Goal: Information Seeking & Learning: Find specific fact

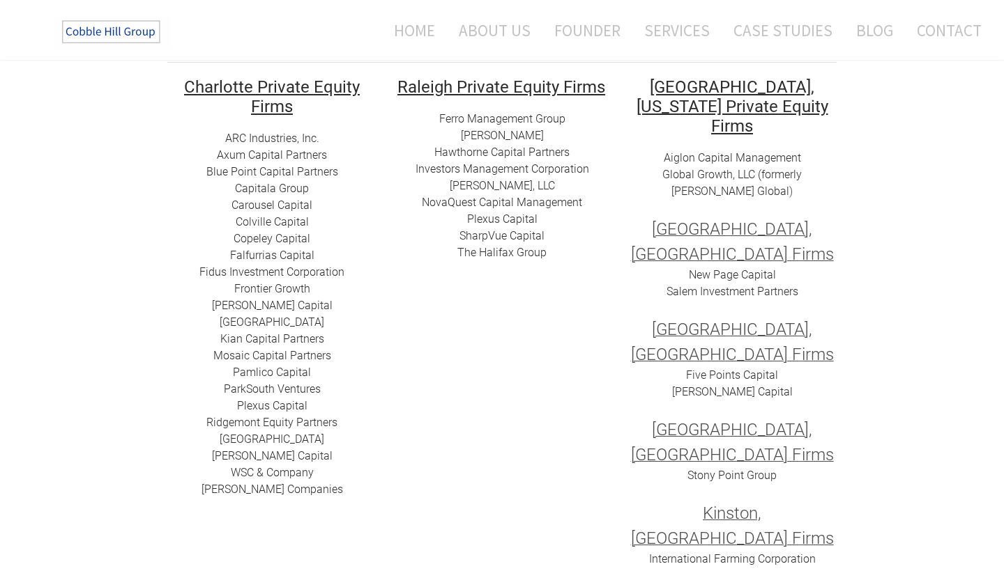
scroll to position [250, 0]
drag, startPoint x: 233, startPoint y: 304, endPoint x: 326, endPoint y: 305, distance: 93.4
click at [326, 305] on div "ARC I​ndustries, Inc. Axum Capital Partners ​Blue Point Capital Partners Capita…" at bounding box center [271, 313] width 209 height 368
copy link "Gaston Capital"
drag, startPoint x: 195, startPoint y: 268, endPoint x: 355, endPoint y: 273, distance: 159.7
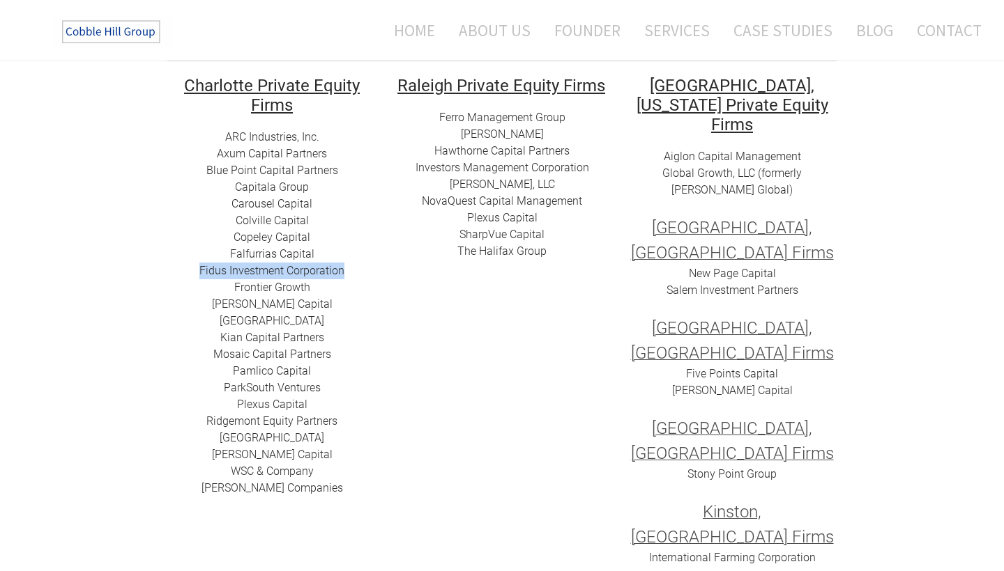
click at [355, 270] on div "ARC I​ndustries, Inc. Axum Capital Partners ​Blue Point Capital Partners Capita…" at bounding box center [271, 313] width 209 height 368
drag, startPoint x: 217, startPoint y: 337, endPoint x: 369, endPoint y: 348, distance: 152.3
click at [369, 348] on div "ARC I​ndustries, Inc. Axum Capital Partners ​Blue Point Capital Partners Capita…" at bounding box center [271, 313] width 209 height 368
click at [193, 332] on div "ARC I​ndustries, Inc. Axum Capital Partners ​Blue Point Capital Partners Capita…" at bounding box center [271, 313] width 209 height 368
drag, startPoint x: 222, startPoint y: 339, endPoint x: 325, endPoint y: 337, distance: 102.5
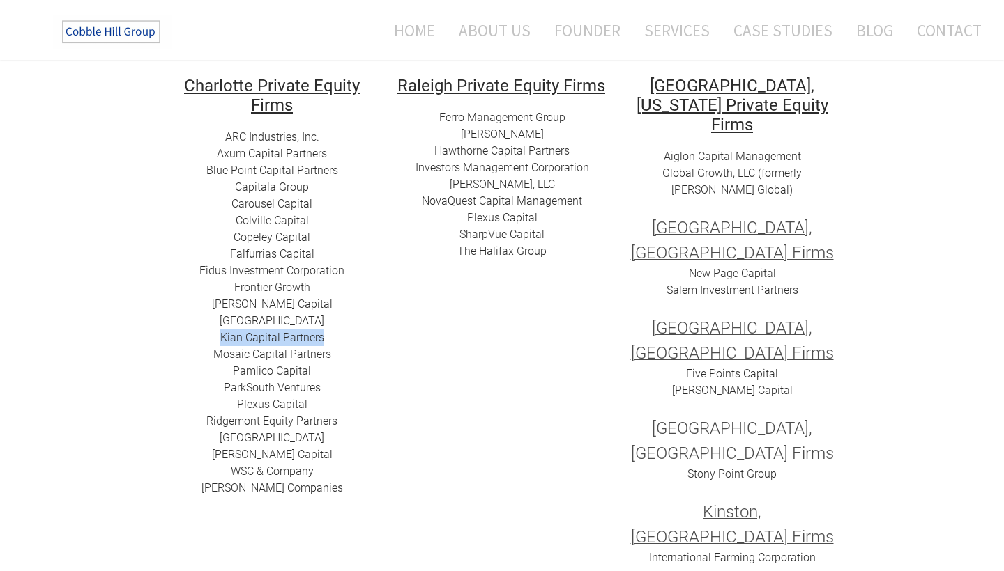
click at [325, 337] on div "ARC I​ndustries, Inc. Axum Capital Partners ​Blue Point Capital Partners Capita…" at bounding box center [271, 313] width 209 height 368
copy link "​Kian Capital Partners"
drag, startPoint x: 209, startPoint y: 353, endPoint x: 339, endPoint y: 354, distance: 129.6
click at [339, 354] on div "ARC I​ndustries, Inc. Axum Capital Partners ​Blue Point Capital Partners Capita…" at bounding box center [271, 313] width 209 height 368
copy link "Mosaic Capital Partners"
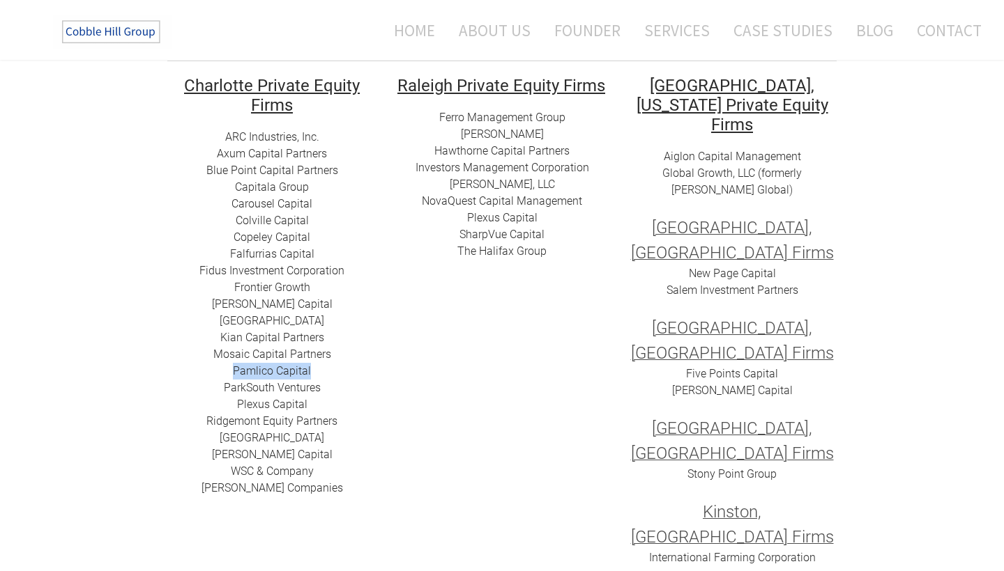
drag, startPoint x: 226, startPoint y: 371, endPoint x: 319, endPoint y: 374, distance: 92.8
click at [319, 374] on div "ARC I​ndustries, Inc. Axum Capital Partners ​Blue Point Capital Partners Capita…" at bounding box center [271, 313] width 209 height 368
copy link "​Pamlico Capital"
drag, startPoint x: 217, startPoint y: 386, endPoint x: 337, endPoint y: 384, distance: 120.6
click at [337, 384] on div "ARC I​ndustries, Inc. Axum Capital Partners ​Blue Point Capital Partners Capita…" at bounding box center [271, 313] width 209 height 368
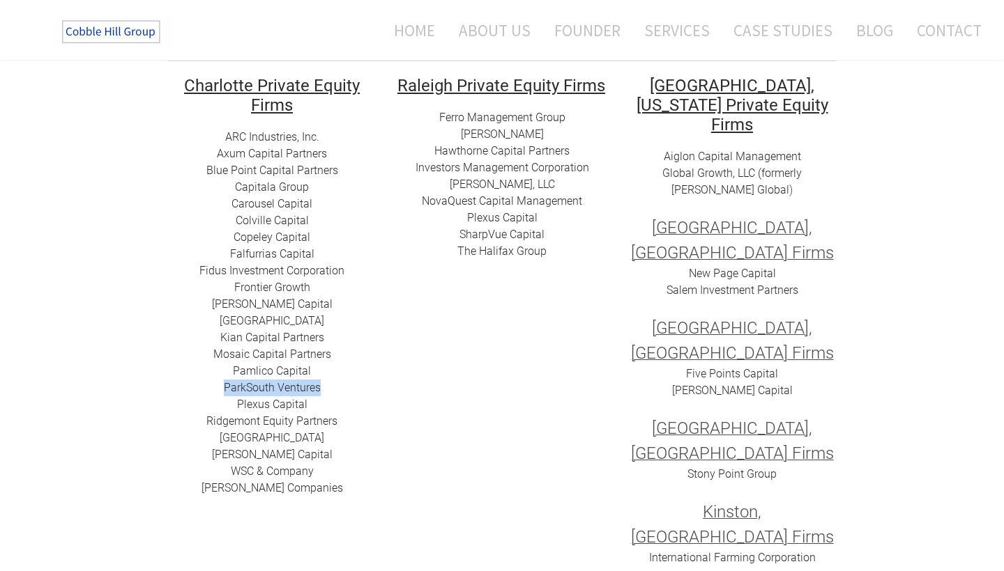
copy link "ParkSouth Ventures"
drag, startPoint x: 231, startPoint y: 403, endPoint x: 362, endPoint y: 405, distance: 130.3
click at [362, 405] on div "ARC I​ndustries, Inc. Axum Capital Partners ​Blue Point Capital Partners Capita…" at bounding box center [271, 313] width 209 height 368
copy link "​Plexus Capital"
drag, startPoint x: 283, startPoint y: 420, endPoint x: 383, endPoint y: 423, distance: 99.7
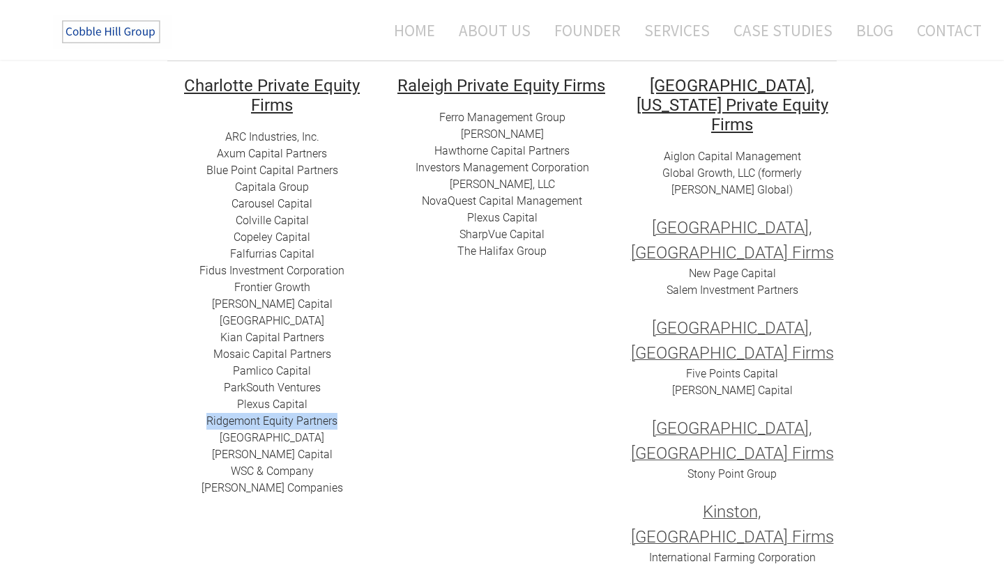
click at [383, 423] on td "​ Charlotte Private Equity Firms ARC I​ndustries, Inc. Axum Capital Partners ​B…" at bounding box center [272, 380] width 230 height 611
copy link "​ Ridgemont Equity Partners​"
drag, startPoint x: 231, startPoint y: 440, endPoint x: 387, endPoint y: 454, distance: 156.0
click at [387, 454] on tr "​ Charlotte Private Equity Firms ARC I​ndustries, Inc. Axum Capital Partners ​B…" at bounding box center [502, 380] width 690 height 611
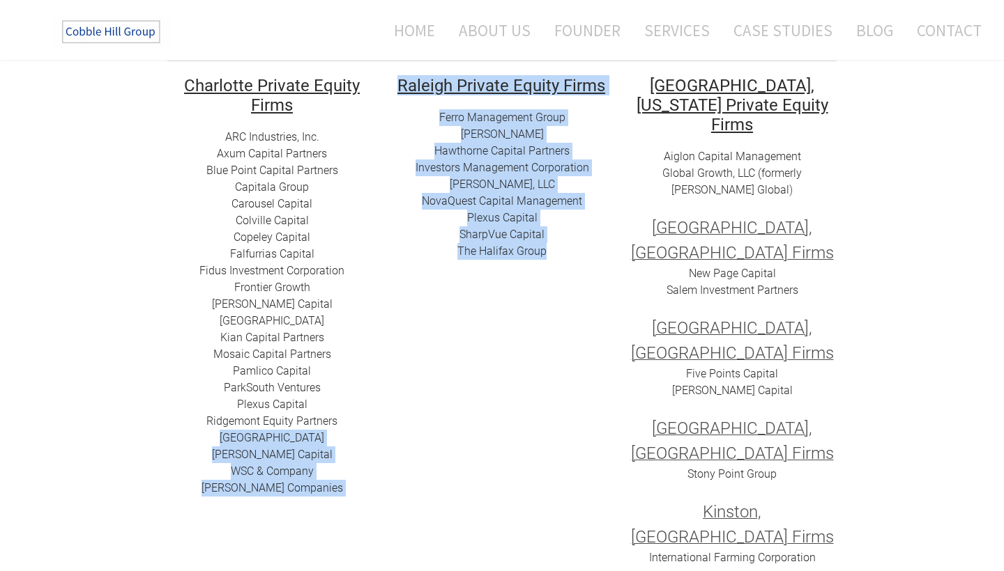
copy tr "​Summit Park Tillery Capital ​WSC & Company Zabel Companies ​ ​ Raleigh Private…"
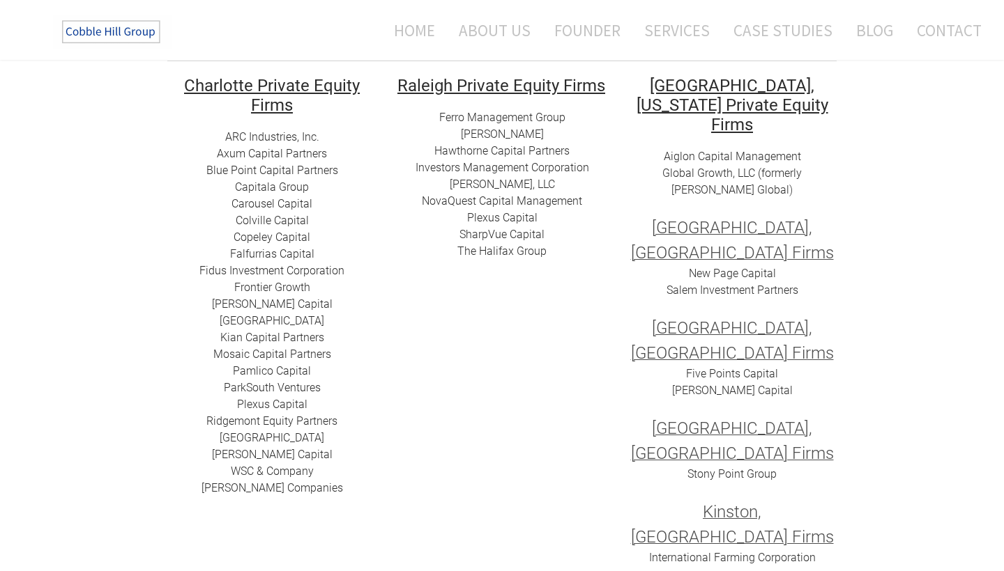
click at [355, 453] on div "ARC I​ndustries, Inc. Axum Capital Partners ​Blue Point Capital Partners Capita…" at bounding box center [271, 313] width 209 height 368
drag, startPoint x: 236, startPoint y: 437, endPoint x: 311, endPoint y: 438, distance: 75.3
click at [311, 438] on div "ARC I​ndustries, Inc. Axum Capital Partners ​Blue Point Capital Partners Capita…" at bounding box center [271, 313] width 209 height 368
copy link "​Summit Park"
drag, startPoint x: 227, startPoint y: 468, endPoint x: 323, endPoint y: 473, distance: 95.6
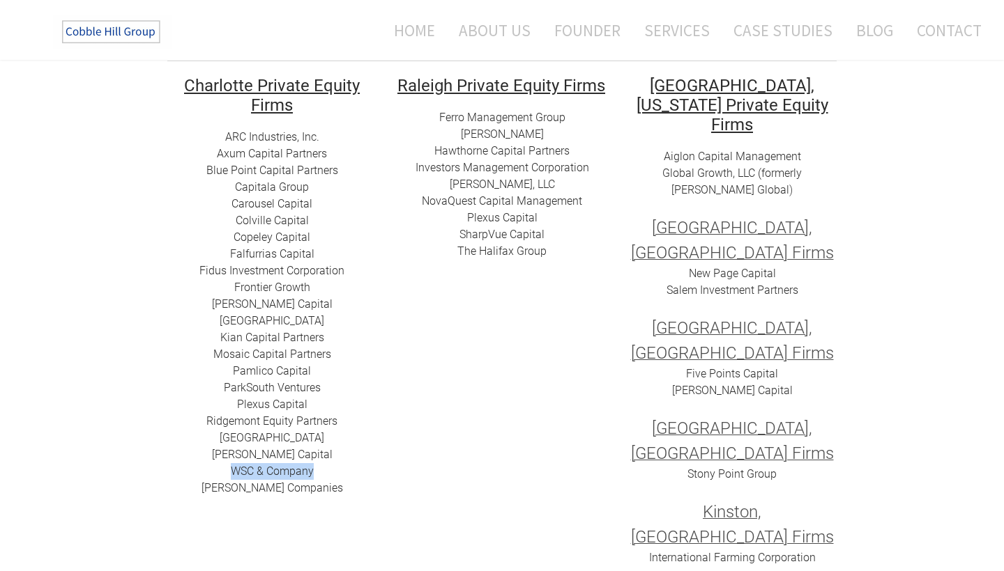
click at [321, 472] on div "ARC I​ndustries, Inc. Axum Capital Partners ​Blue Point Capital Partners Capita…" at bounding box center [271, 313] width 209 height 368
copy link "​WSC & Company"
drag, startPoint x: 224, startPoint y: 491, endPoint x: 329, endPoint y: 496, distance: 105.4
click at [325, 496] on div "ARC I​ndustries, Inc. Axum Capital Partners ​Blue Point Capital Partners Capita…" at bounding box center [271, 313] width 209 height 368
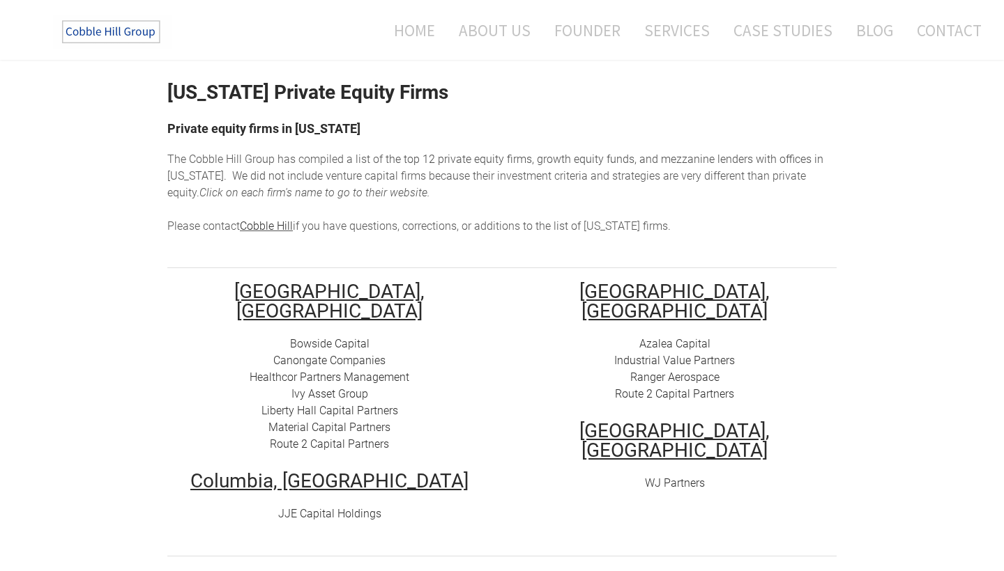
scroll to position [63, 0]
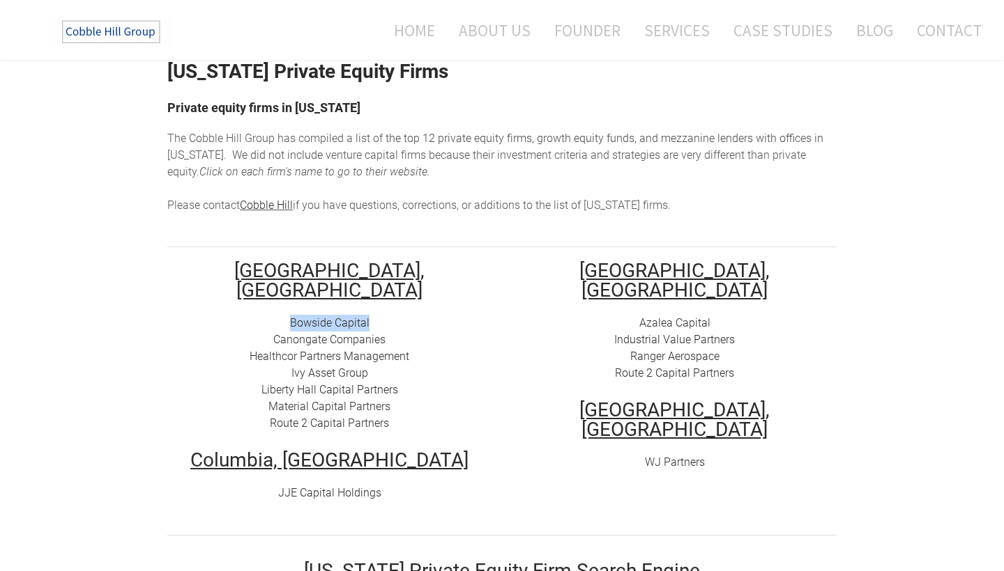
drag, startPoint x: 289, startPoint y: 302, endPoint x: 406, endPoint y: 302, distance: 117.8
click at [406, 315] on div "Bowside Capital Canongate Companies Healthcor Partners Management Ivy Asset Gro…" at bounding box center [329, 373] width 324 height 117
copy link "Bowside Capital"
drag, startPoint x: 272, startPoint y: 321, endPoint x: 415, endPoint y: 319, distance: 143.6
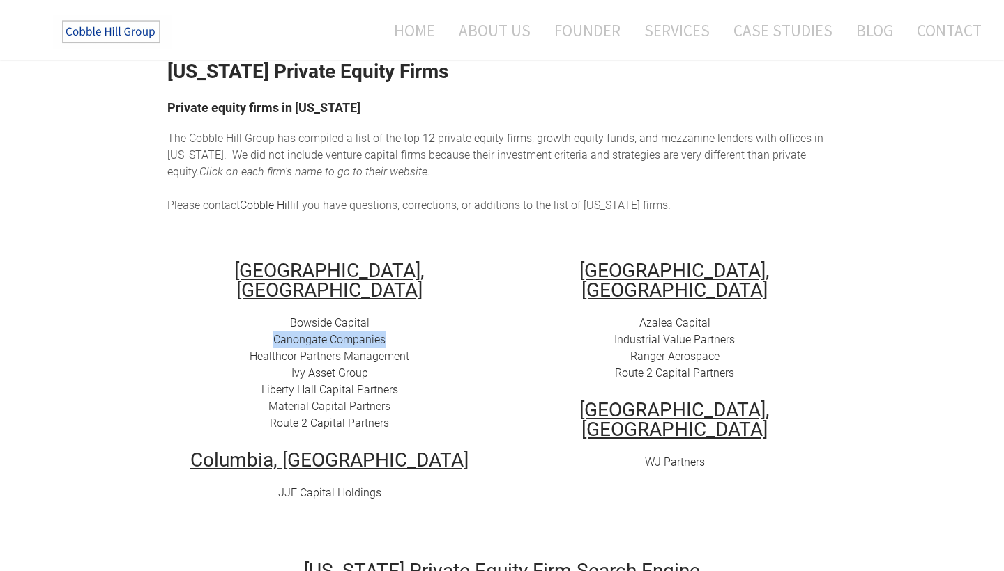
click at [415, 319] on div "Bowside Capital Canongate Companies Healthcor Partners Management Ivy Asset Gro…" at bounding box center [329, 373] width 324 height 117
copy link "Canongate Companies"
drag, startPoint x: 247, startPoint y: 335, endPoint x: 415, endPoint y: 328, distance: 167.4
click at [415, 328] on div "Bowside Capital Canongate Companies Healthcor Partners Management Ivy Asset Gro…" at bounding box center [329, 373] width 324 height 117
copy link "Healthcor Partners Management"
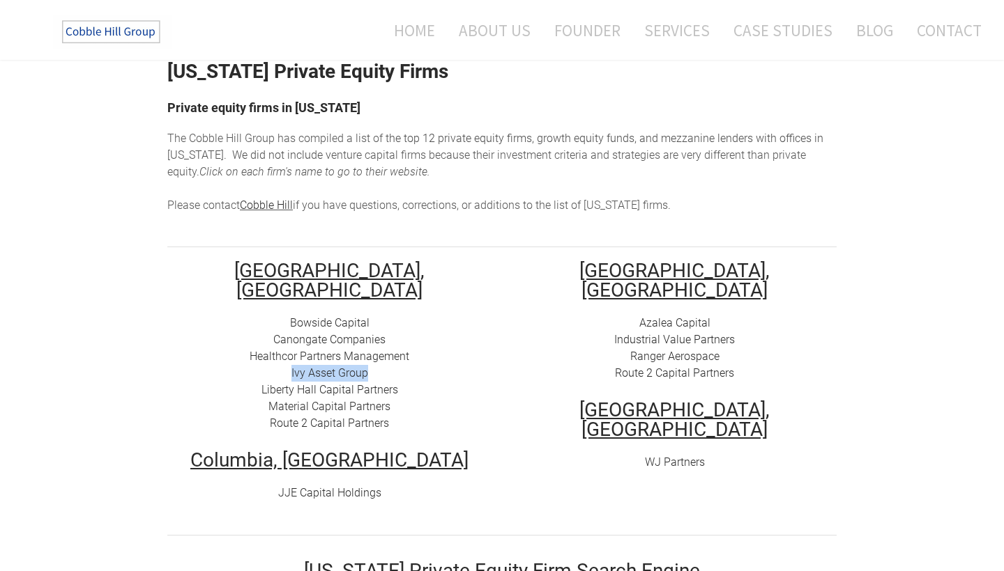
drag, startPoint x: 287, startPoint y: 353, endPoint x: 386, endPoint y: 351, distance: 99.0
click at [387, 352] on div "Bowside Capital Canongate Companies Healthcor Partners Management Ivy Asset Gro…" at bounding box center [329, 373] width 324 height 117
copy link "Ivy Asset Group"
drag, startPoint x: 256, startPoint y: 369, endPoint x: 413, endPoint y: 377, distance: 157.0
click at [413, 377] on div "Bowside Capital Canongate Companies Healthcor Partners Management Ivy Asset Gro…" at bounding box center [329, 373] width 324 height 117
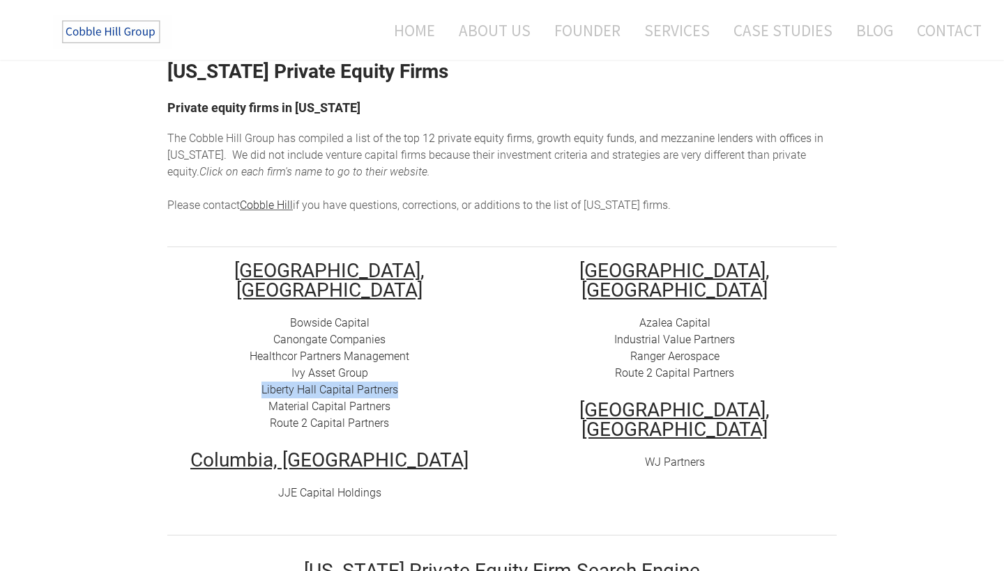
copy link "Liberty Hall Capital Partners"
drag, startPoint x: 266, startPoint y: 385, endPoint x: 410, endPoint y: 385, distance: 144.3
click at [410, 385] on div "Bowside Capital Canongate Companies Healthcor Partners Management Ivy Asset Gro…" at bounding box center [329, 373] width 324 height 117
copy link "Material Capital Partners"
drag, startPoint x: 266, startPoint y: 405, endPoint x: 433, endPoint y: 408, distance: 167.3
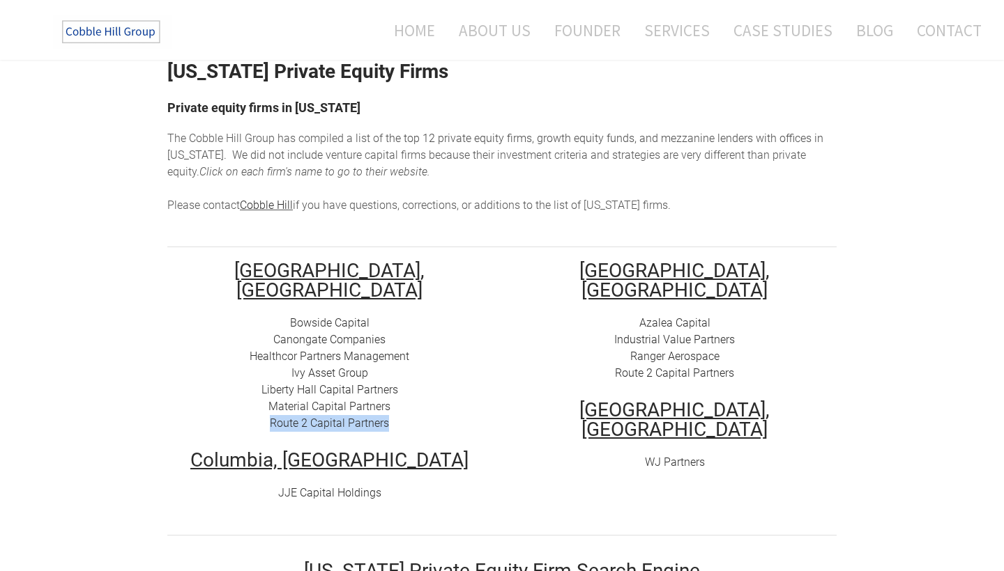
click at [433, 408] on div "Bowside Capital Canongate Companies Healthcor Partners Management Ivy Asset Gro…" at bounding box center [329, 373] width 324 height 117
copy link "Route 2 Capital Partners"
